Goal: Information Seeking & Learning: Learn about a topic

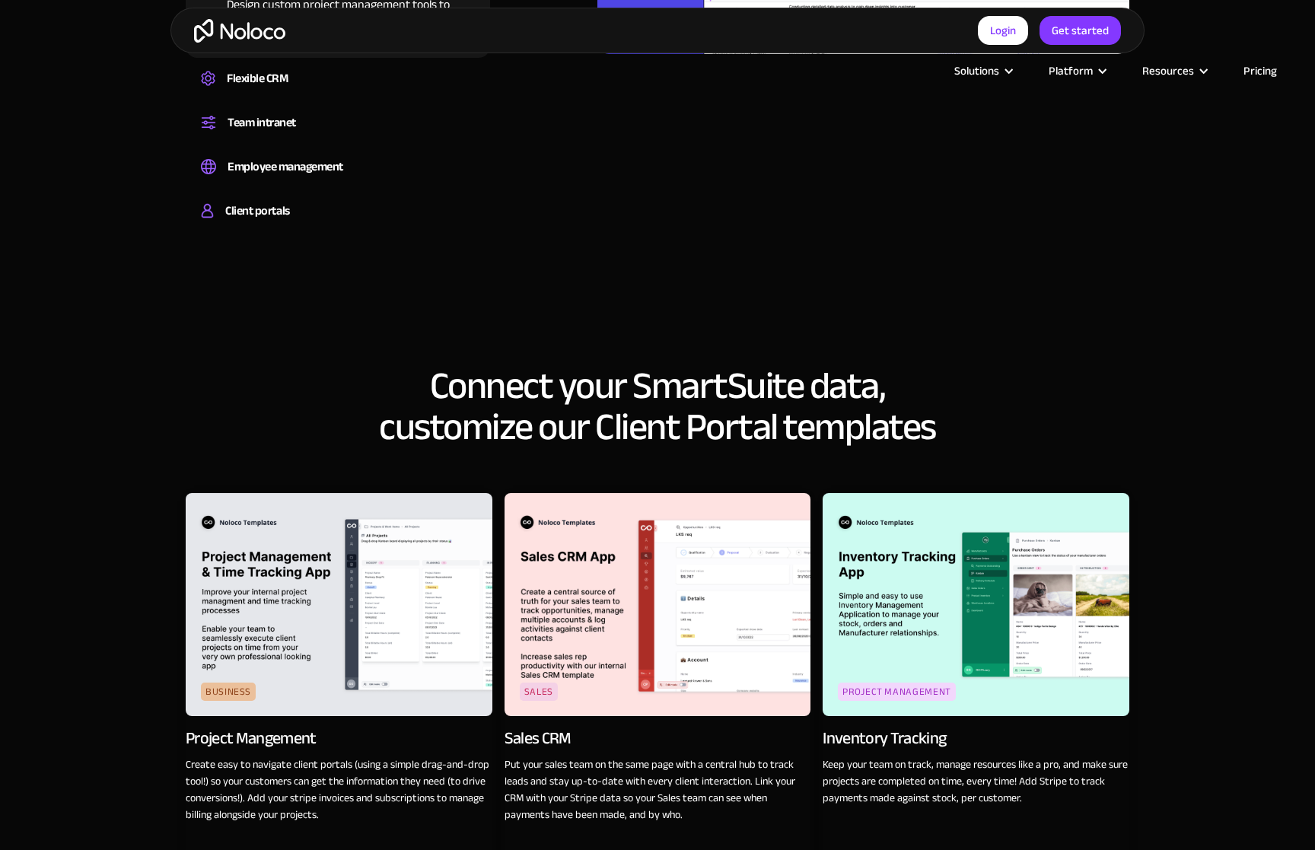
scroll to position [2186, 0]
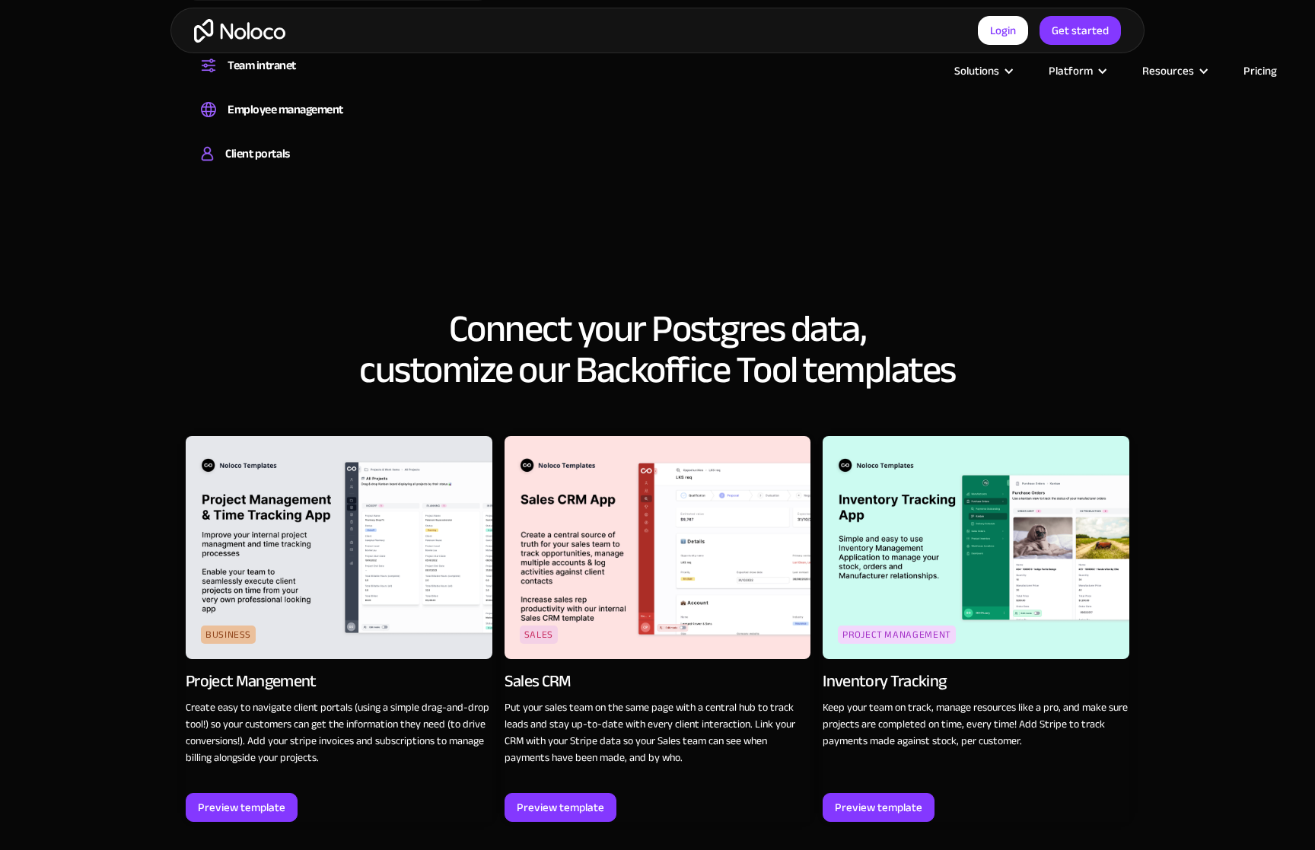
scroll to position [2189, 0]
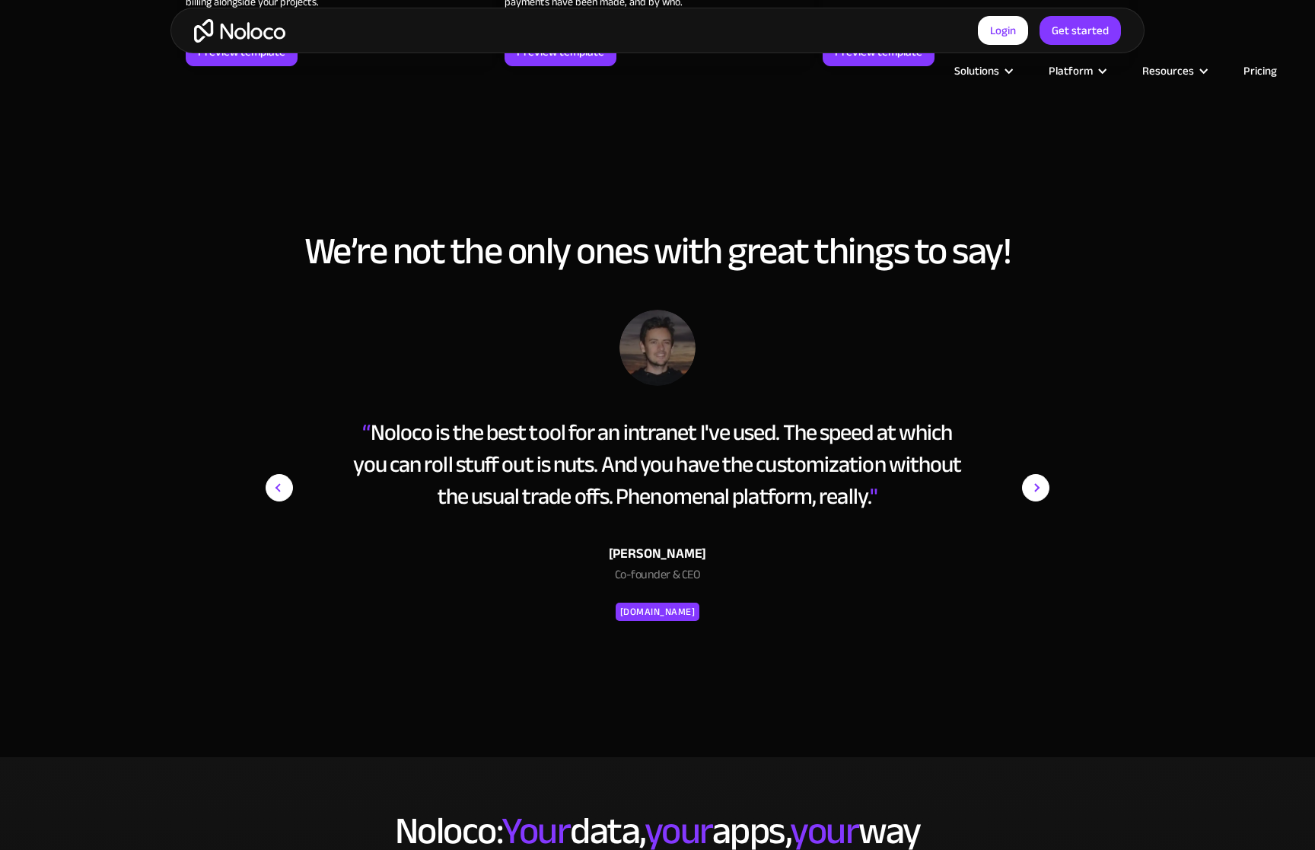
scroll to position [2944, 0]
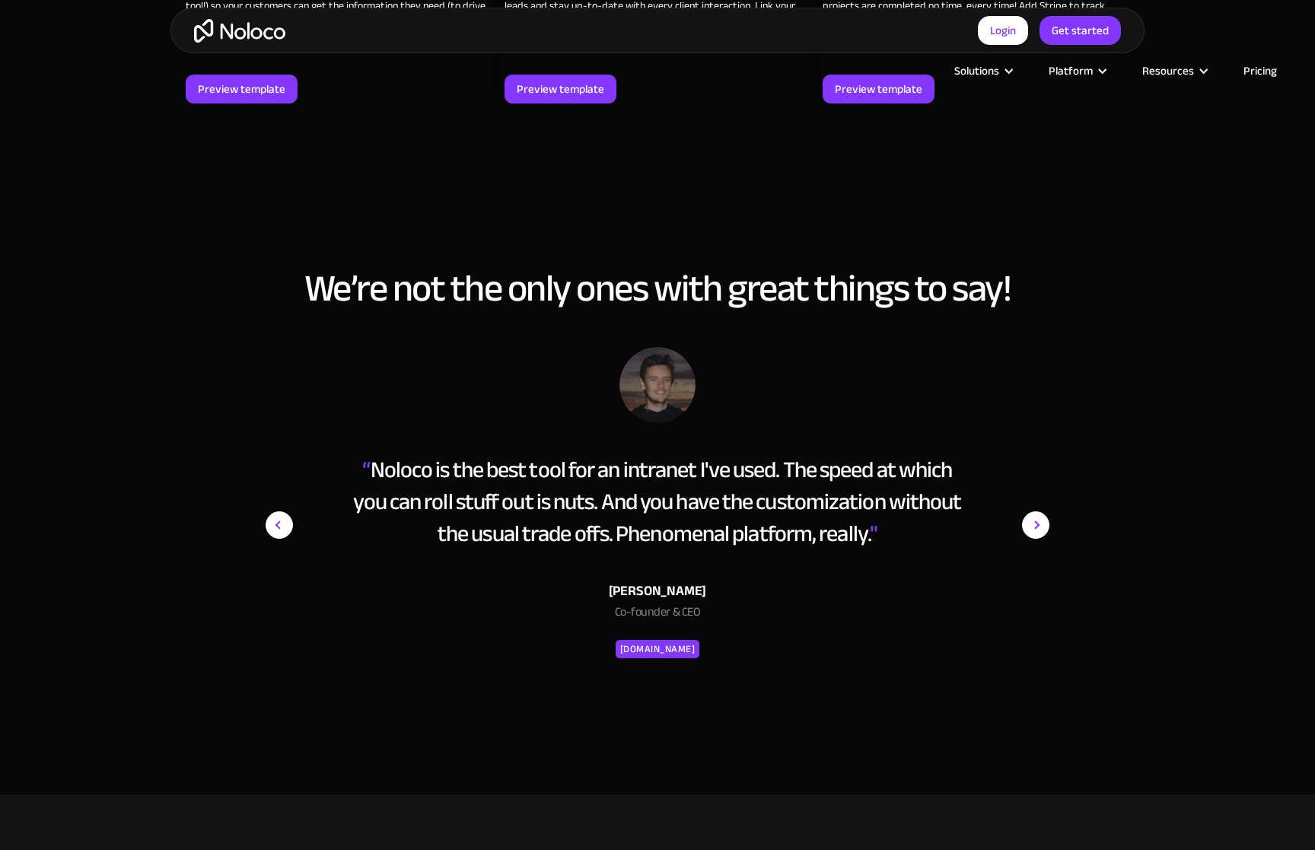
scroll to position [2943, 0]
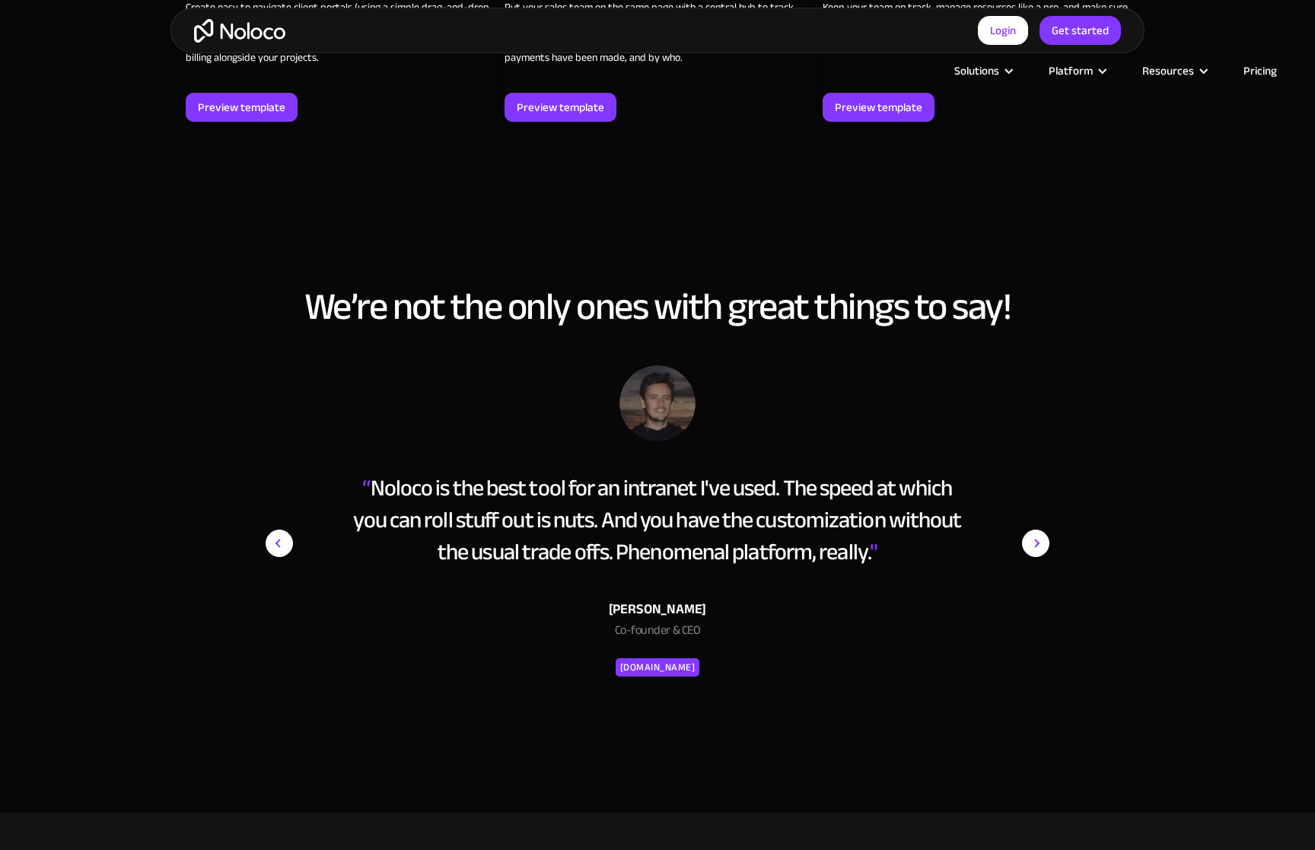
scroll to position [2943, 0]
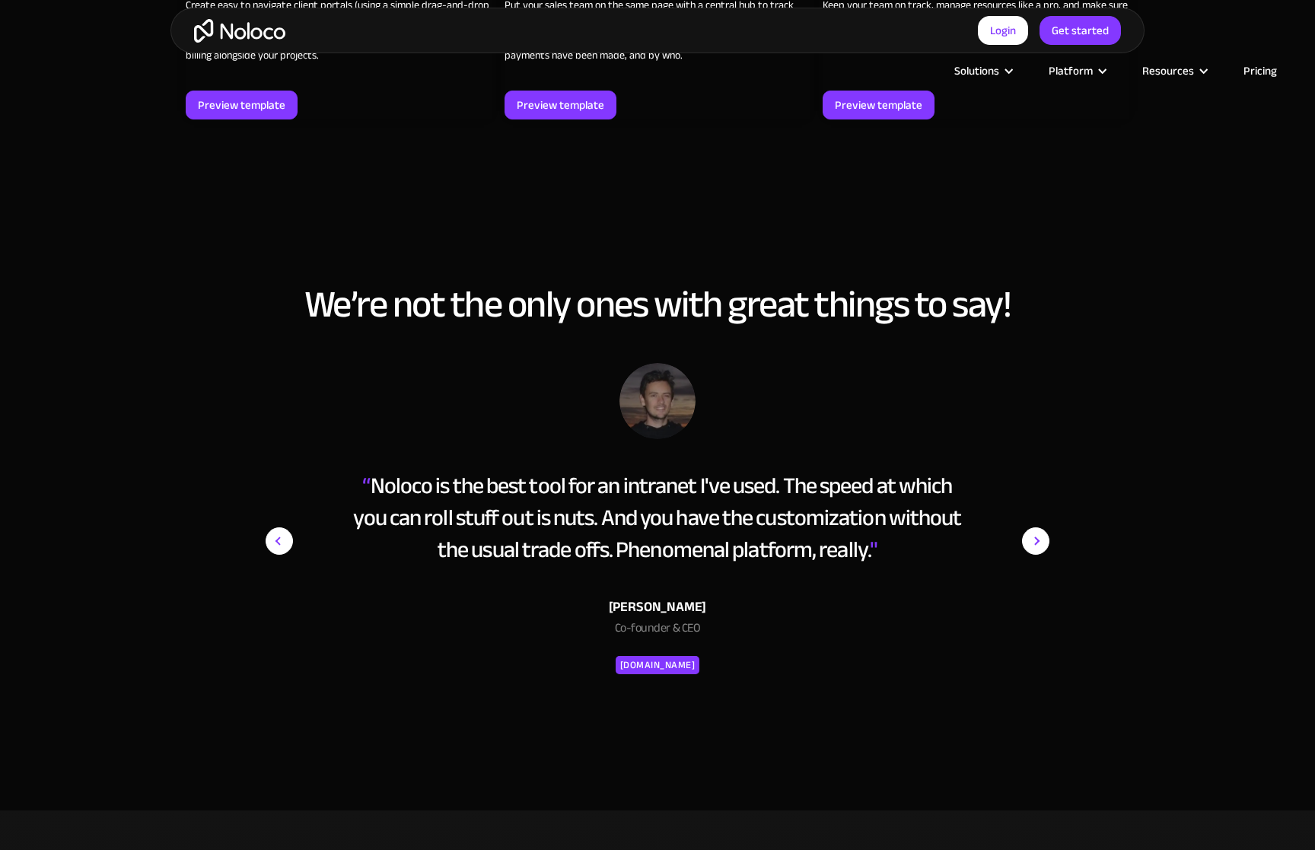
scroll to position [2946, 0]
